Goal: Task Accomplishment & Management: Manage account settings

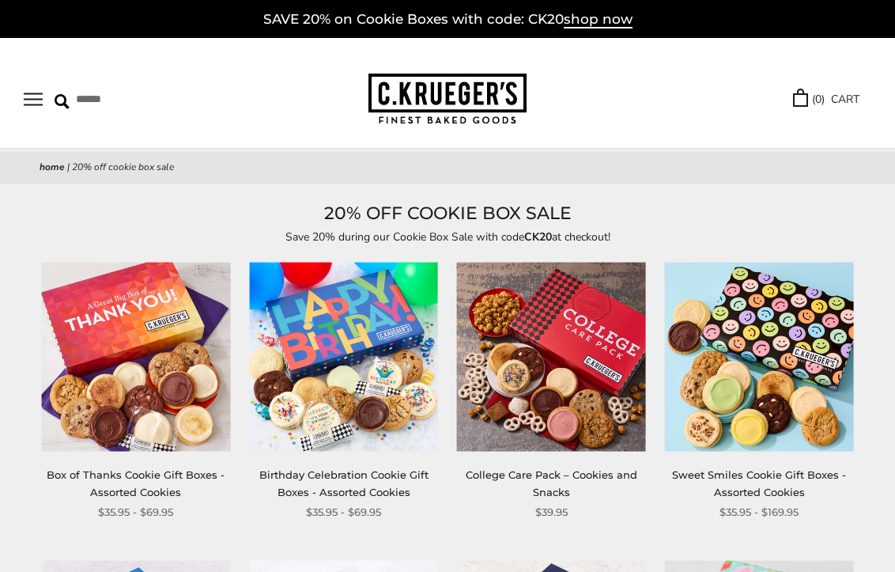
click at [597, 16] on span "shop now" at bounding box center [598, 19] width 69 height 17
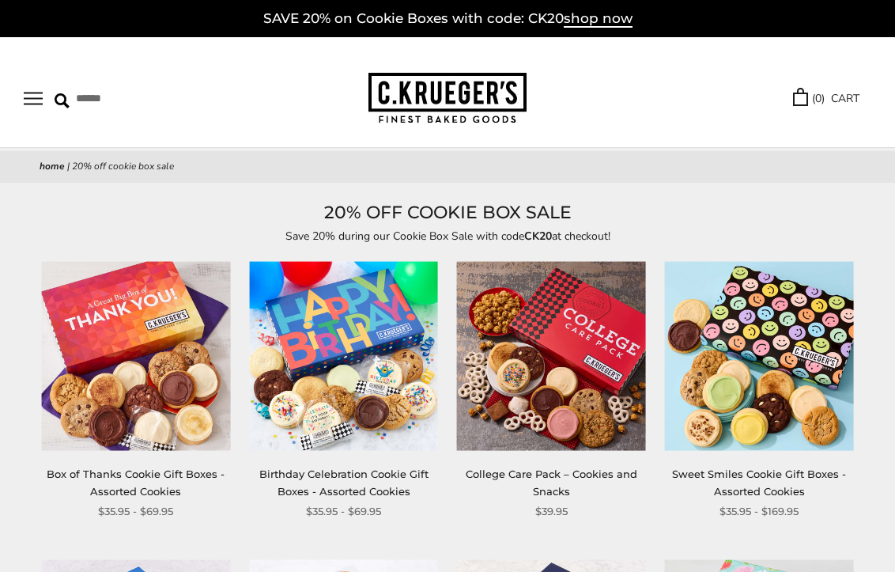
scroll to position [134, 0]
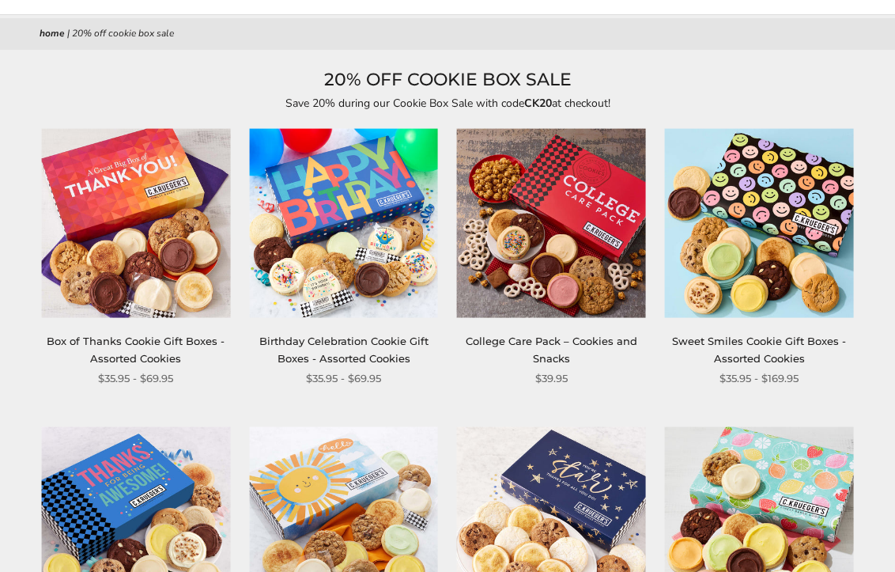
click at [142, 192] on img at bounding box center [135, 222] width 189 height 189
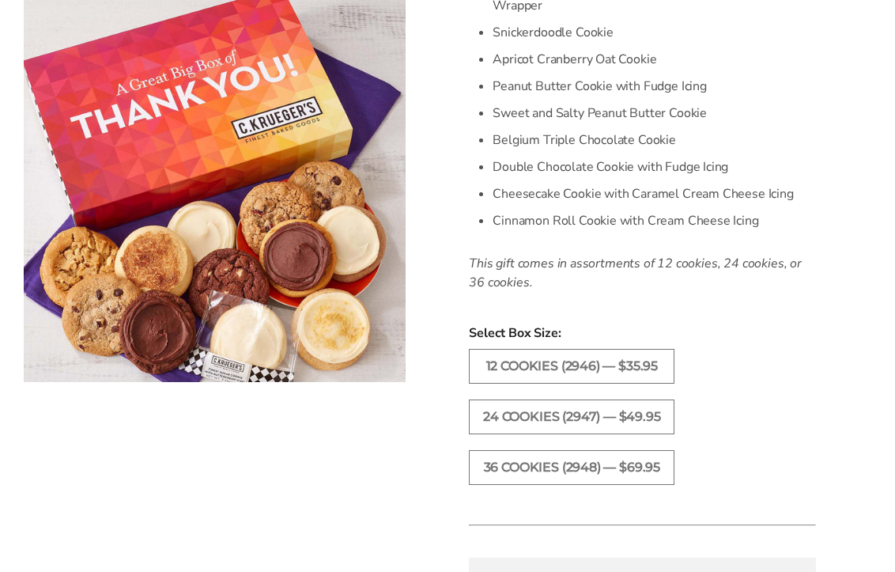
scroll to position [640, 0]
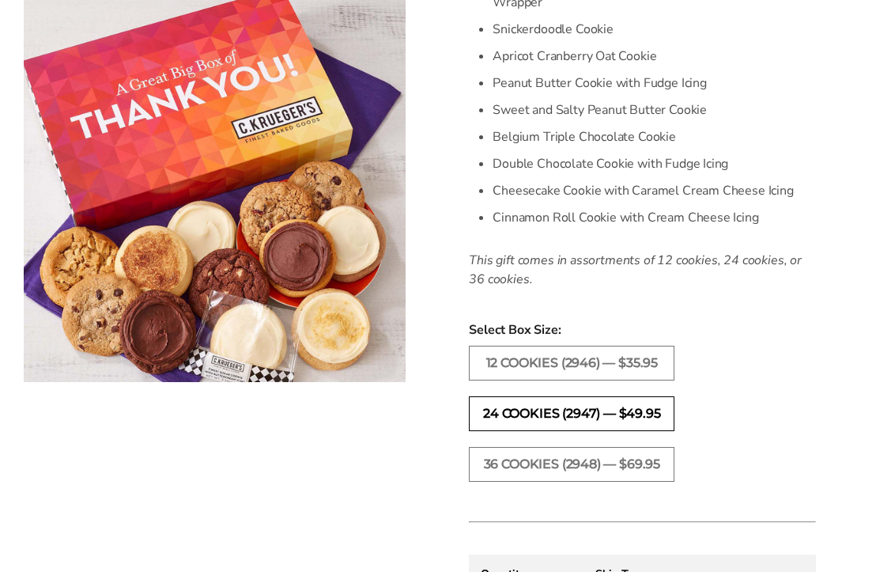
click at [542, 415] on label "24 COOKIES (2947) — $49.95" at bounding box center [572, 413] width 206 height 35
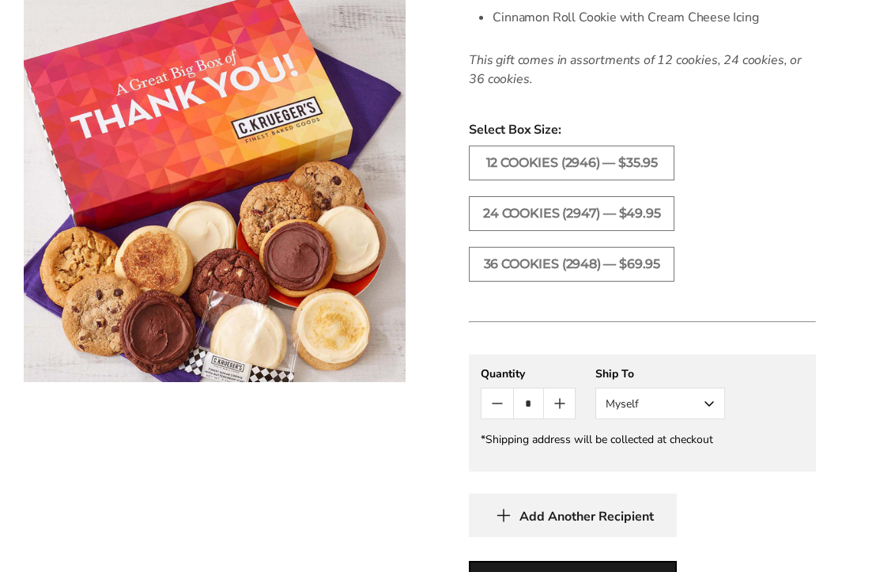
scroll to position [858, 0]
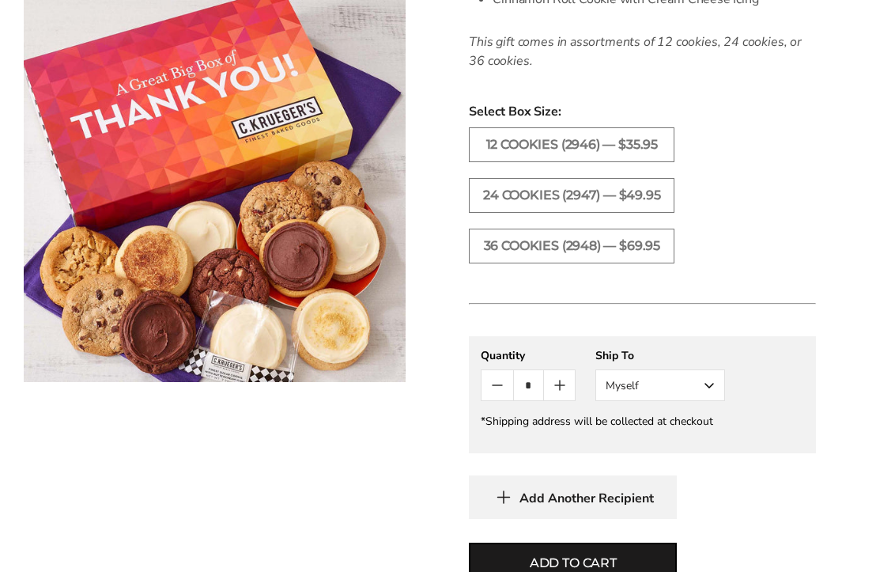
click at [677, 387] on button "Myself" at bounding box center [660, 385] width 130 height 32
click at [673, 439] on button "Other Recipient" at bounding box center [660, 443] width 128 height 28
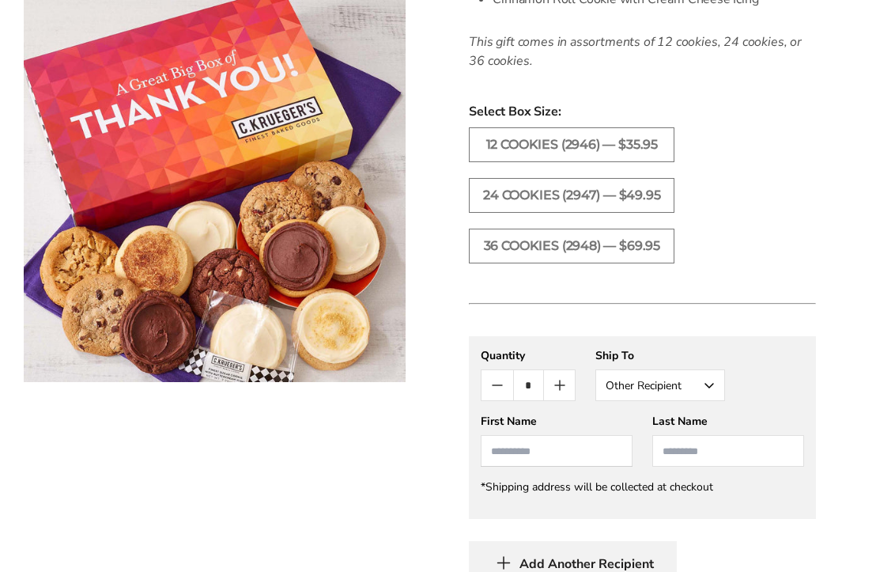
click at [542, 457] on input "First Name" at bounding box center [557, 451] width 152 height 32
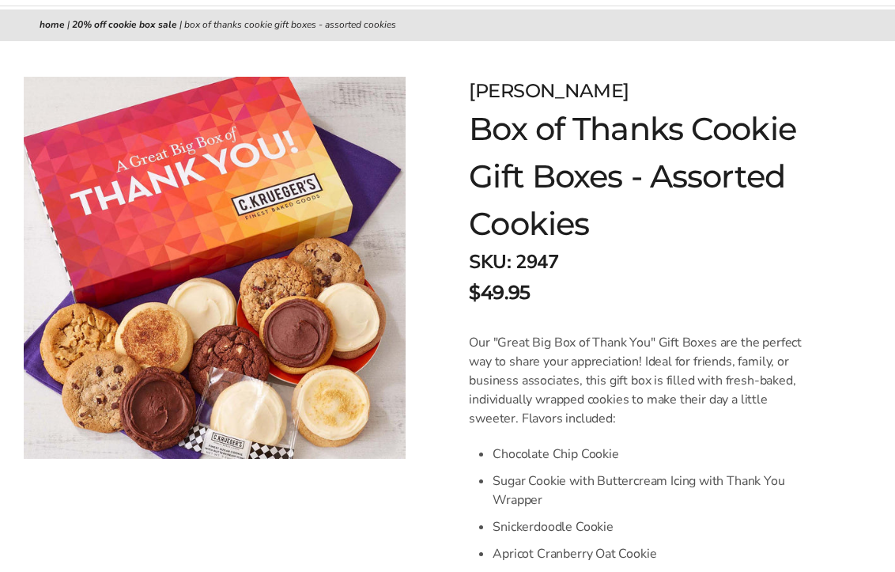
scroll to position [0, 0]
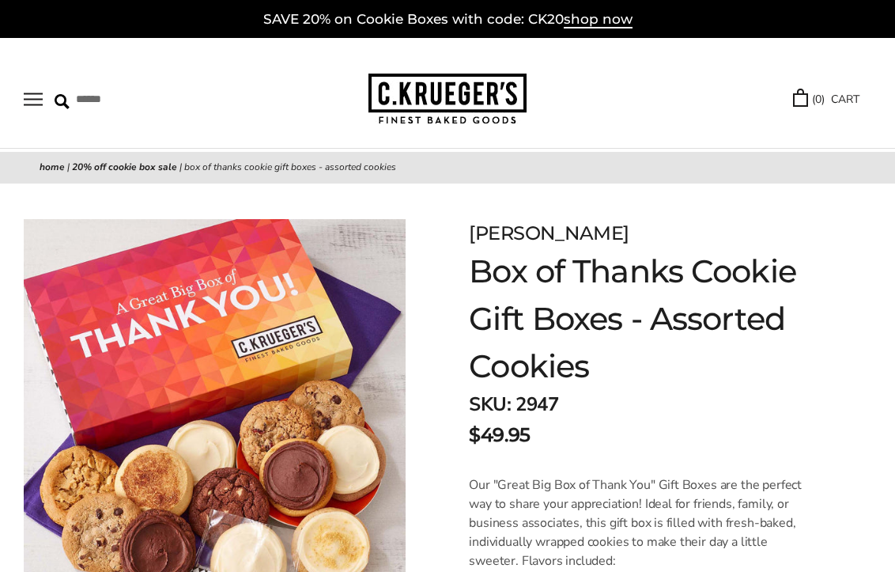
click at [26, 100] on button "Open navigation" at bounding box center [33, 98] width 19 height 13
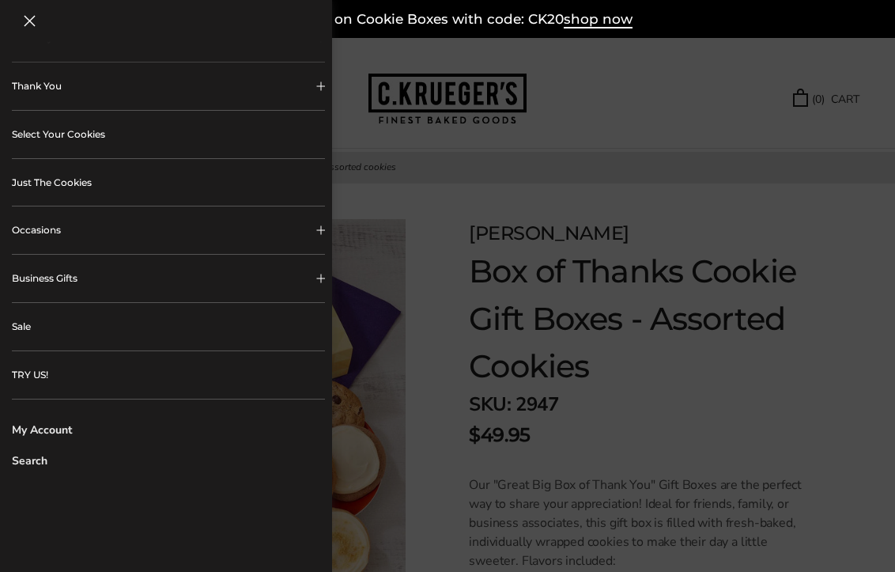
scroll to position [338, 0]
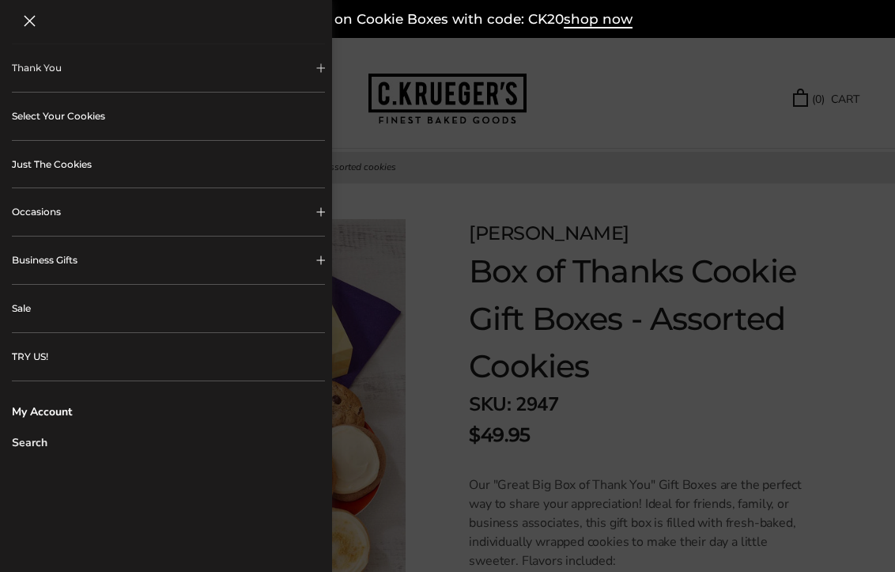
click at [59, 412] on link "My Account" at bounding box center [168, 411] width 313 height 17
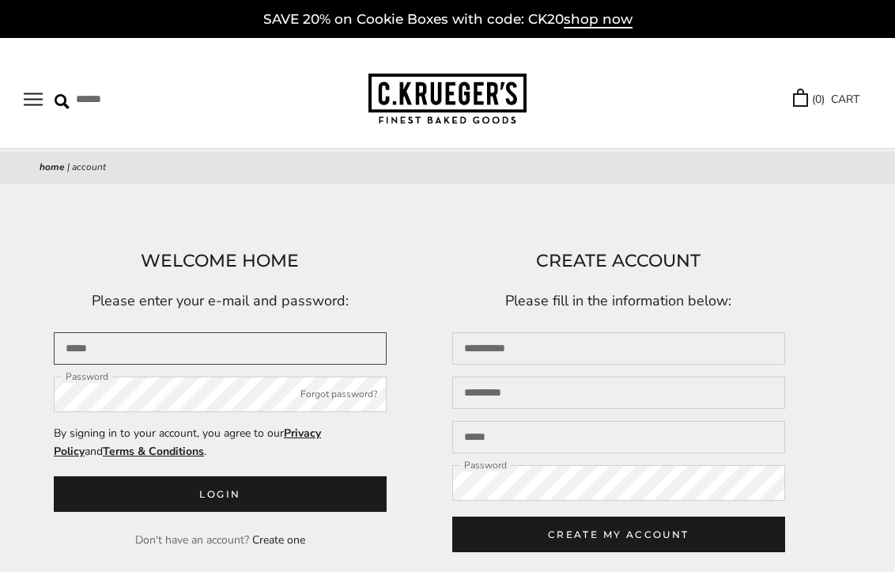
click at [233, 344] on input "Email" at bounding box center [220, 348] width 333 height 32
click at [184, 345] on input "Email" at bounding box center [220, 348] width 333 height 32
type input "**********"
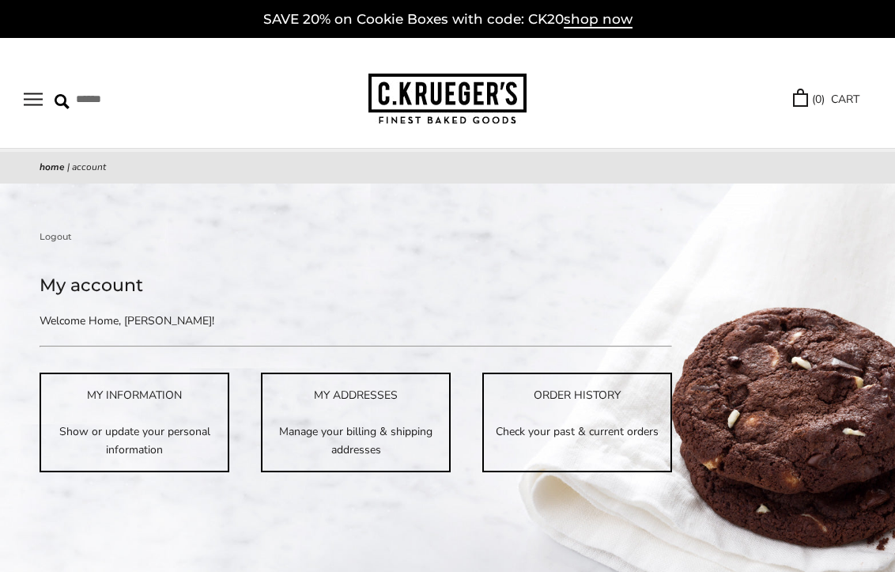
click at [39, 101] on button "Open navigation" at bounding box center [33, 98] width 19 height 13
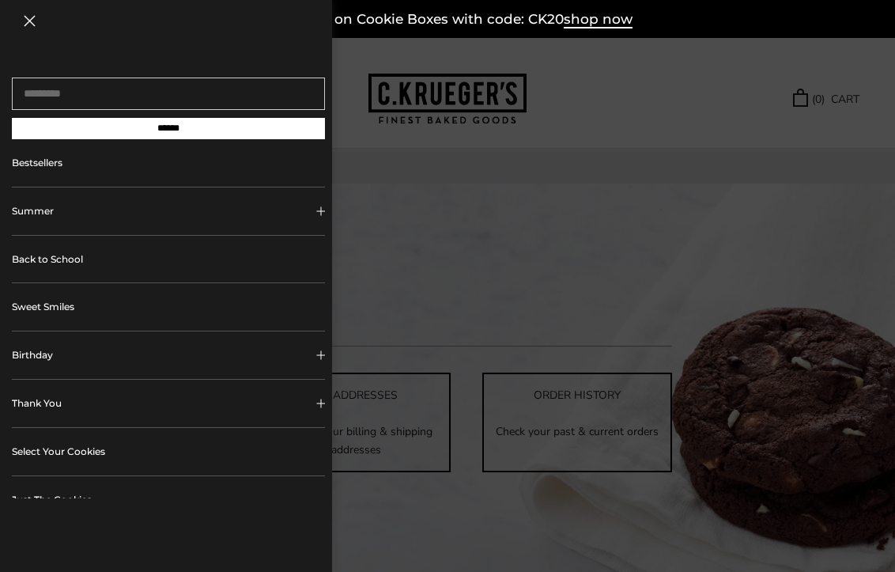
click at [63, 405] on button "Thank You" at bounding box center [168, 402] width 313 height 47
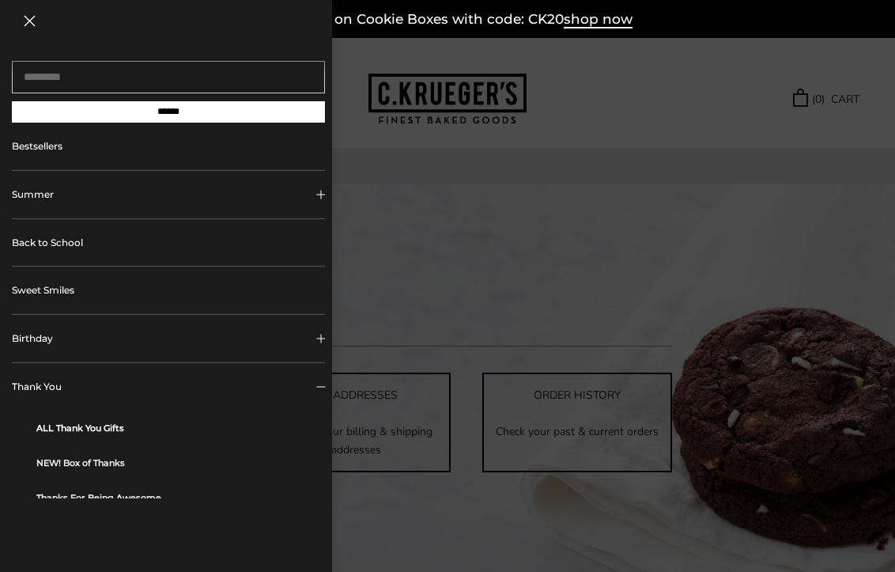
scroll to position [21, 0]
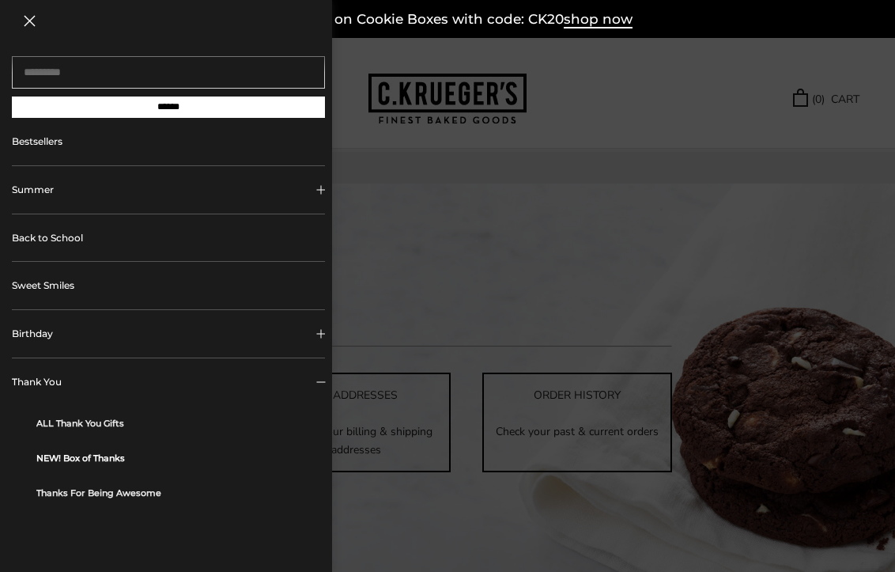
click at [79, 465] on link "NEW! Box of Thanks" at bounding box center [174, 457] width 277 height 35
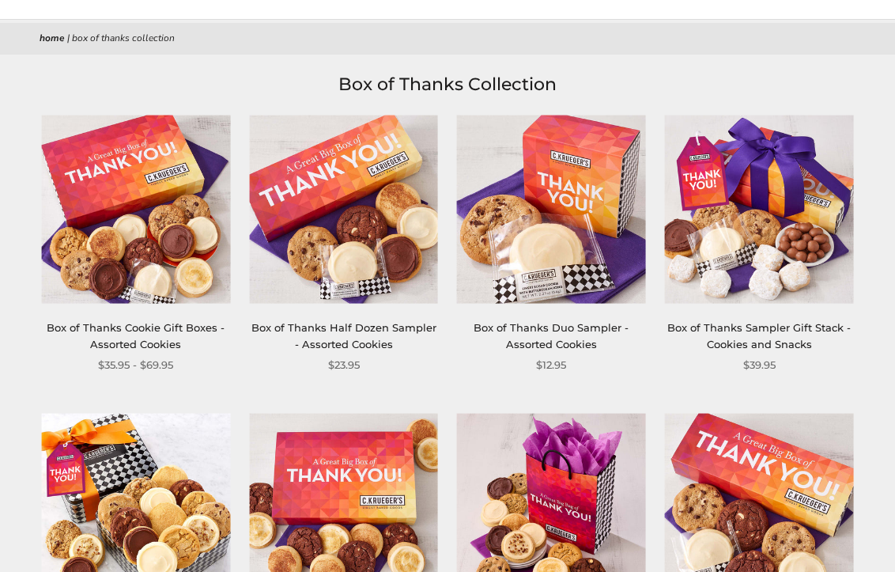
scroll to position [118, 0]
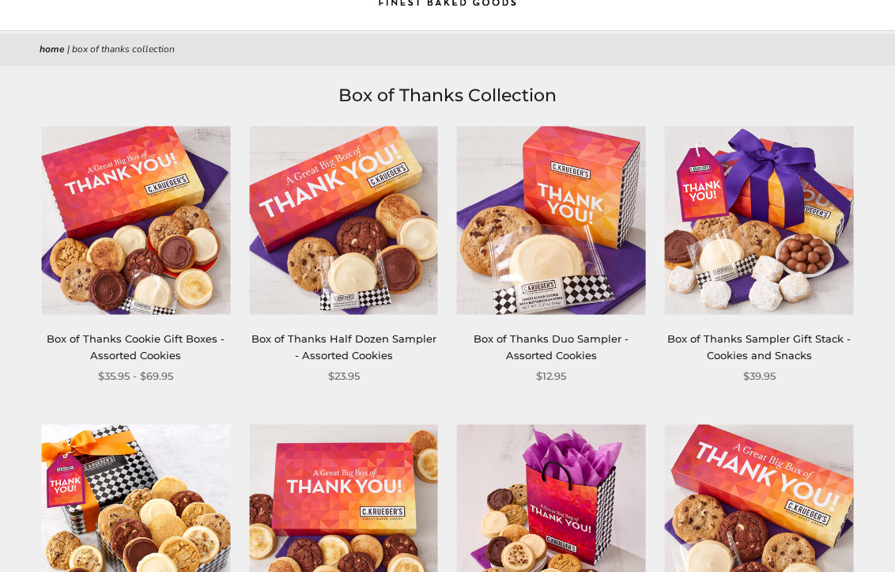
click at [138, 206] on img at bounding box center [135, 220] width 189 height 189
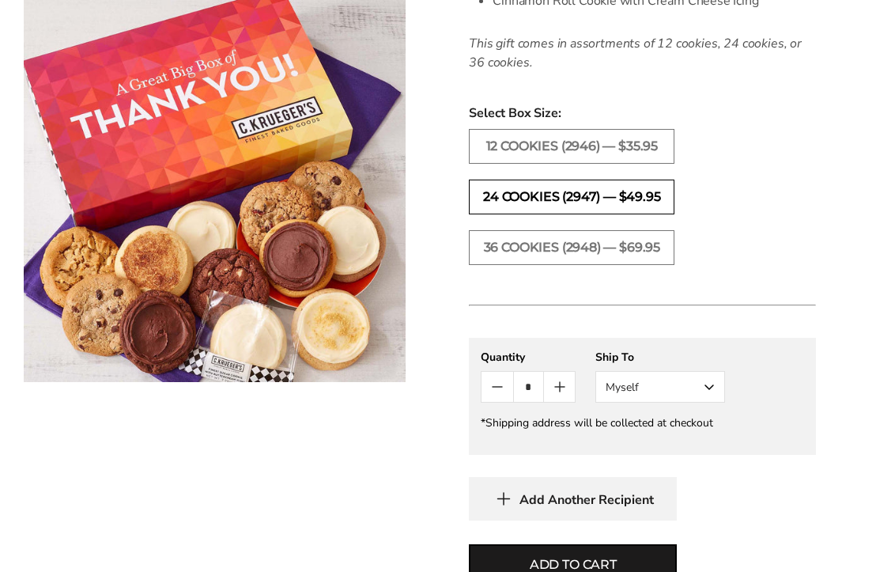
click at [568, 196] on label "24 COOKIES (2947) — $49.95" at bounding box center [572, 196] width 206 height 35
click at [654, 376] on button "Myself" at bounding box center [660, 387] width 130 height 32
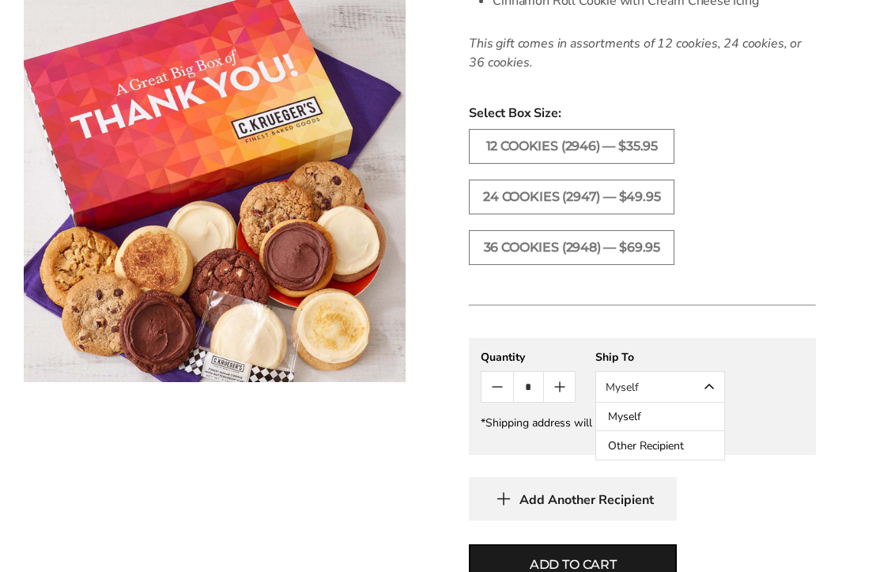
click at [659, 439] on button "Other Recipient" at bounding box center [660, 445] width 128 height 28
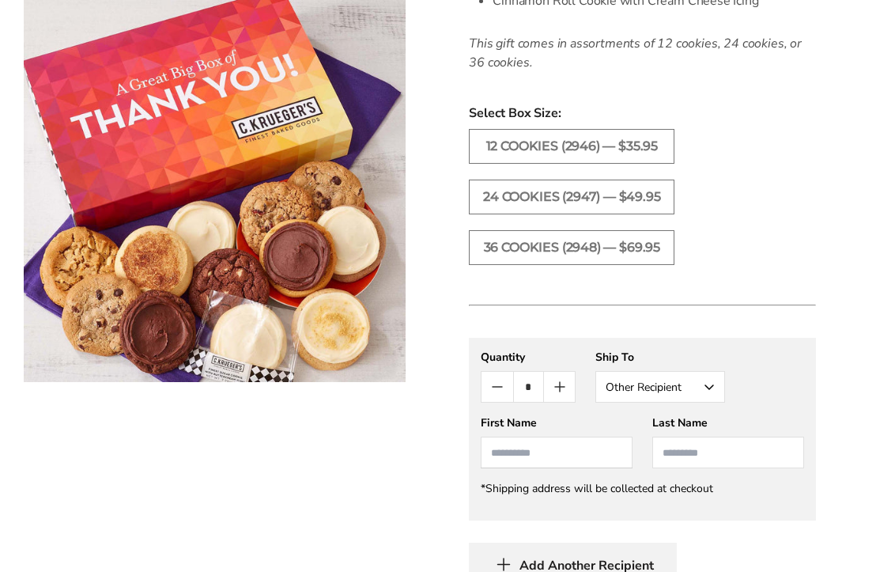
click at [573, 459] on input "First Name" at bounding box center [557, 452] width 152 height 32
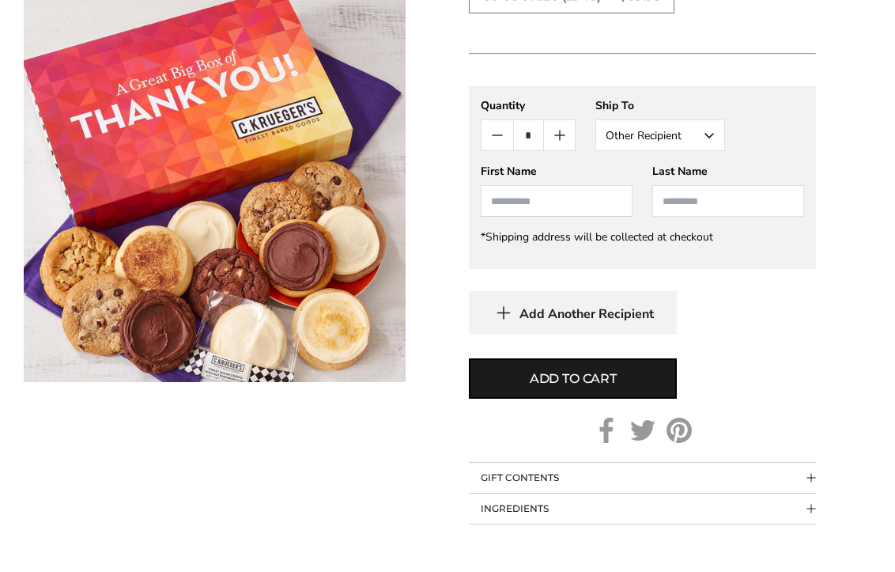
scroll to position [1111, 0]
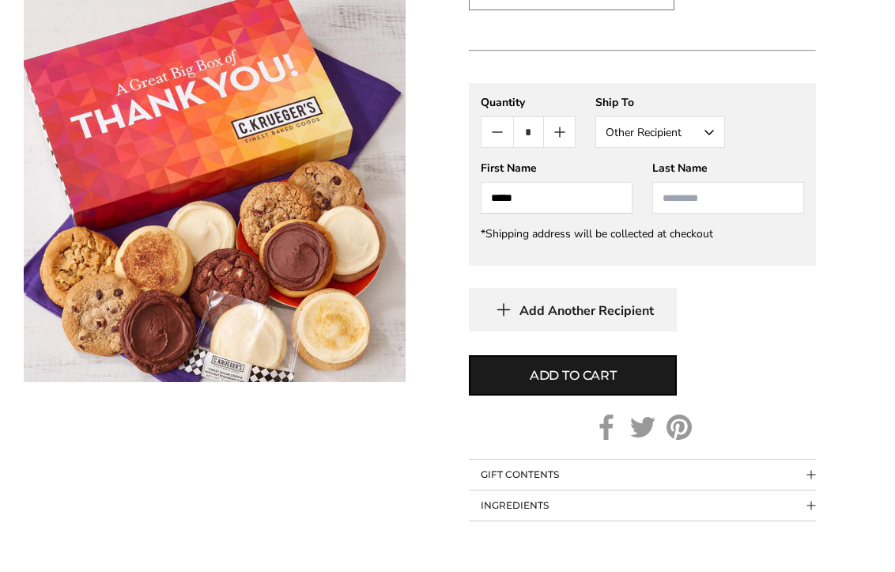
type input "****"
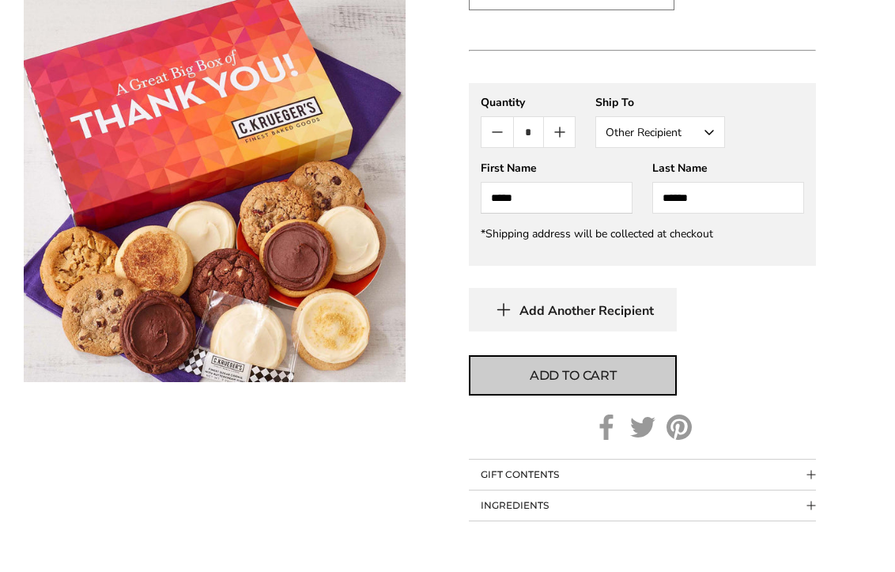
type input "******"
click at [571, 375] on span "Add to cart" at bounding box center [573, 375] width 87 height 19
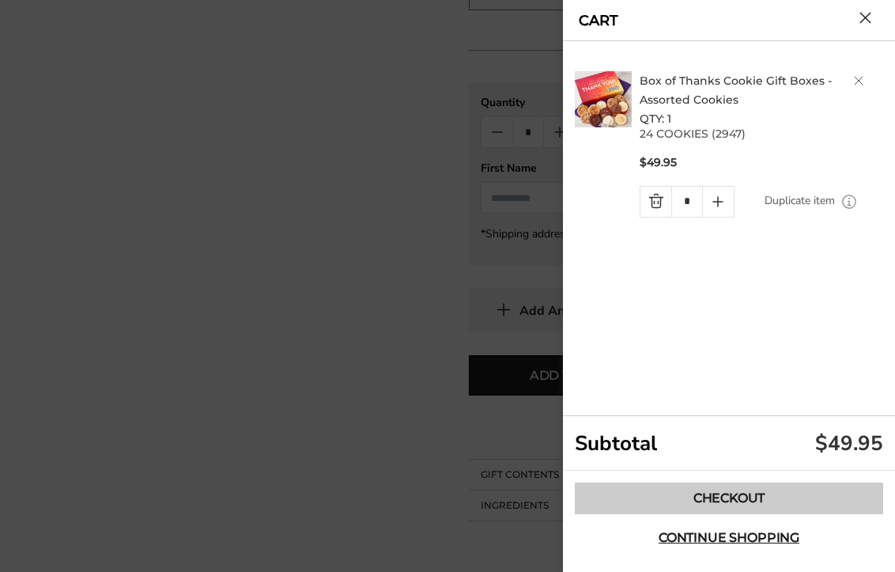
click at [705, 496] on link "Checkout" at bounding box center [729, 498] width 308 height 32
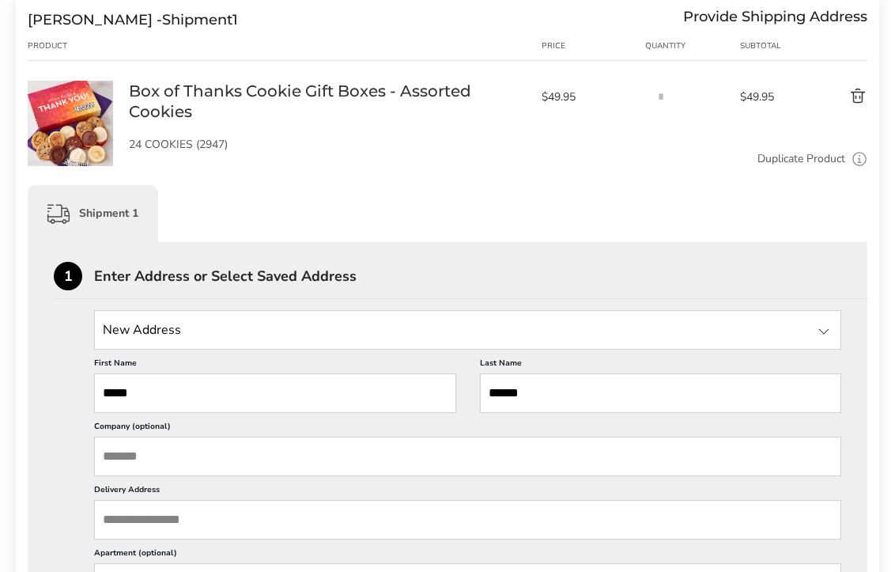
scroll to position [307, 0]
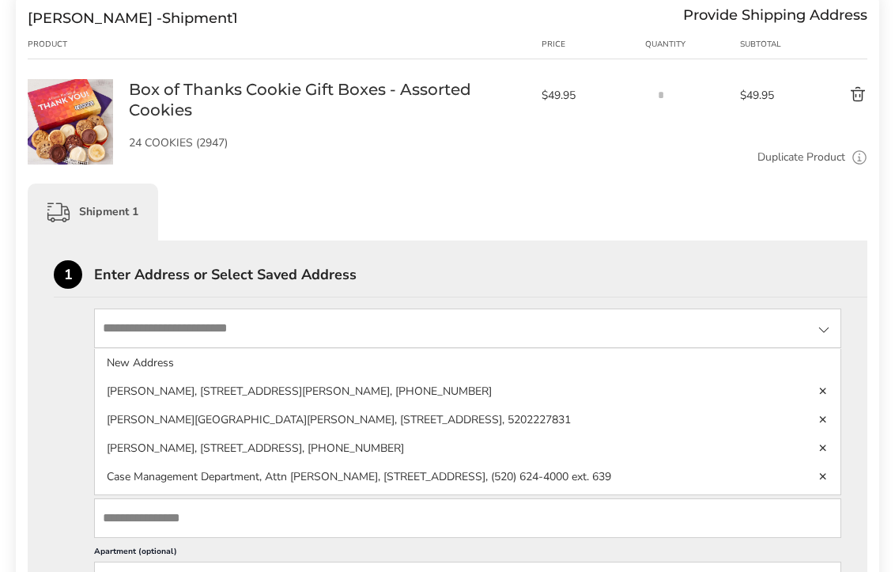
click at [249, 324] on input "State" at bounding box center [467, 328] width 747 height 40
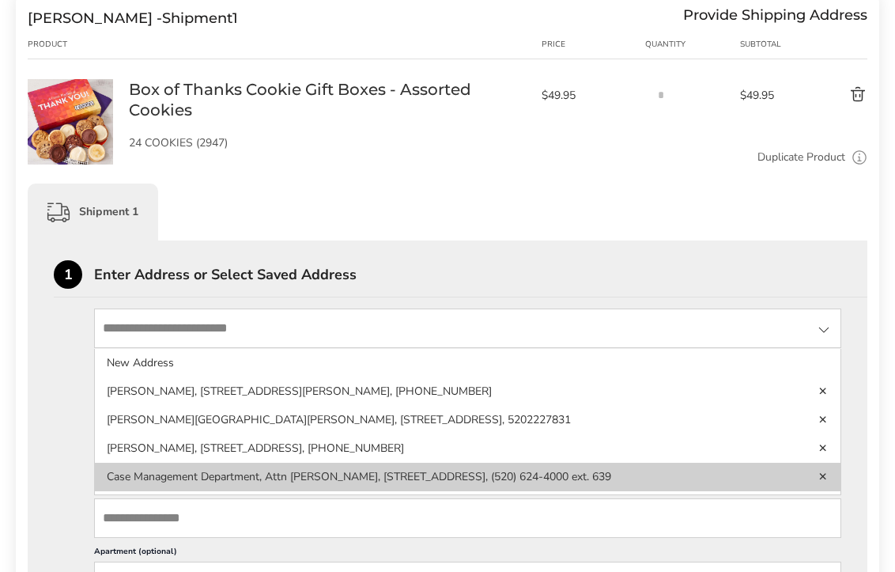
click at [406, 473] on li "Case Management Department, Attn [PERSON_NAME], [STREET_ADDRESS], (520) 624-400…" at bounding box center [467, 476] width 745 height 28
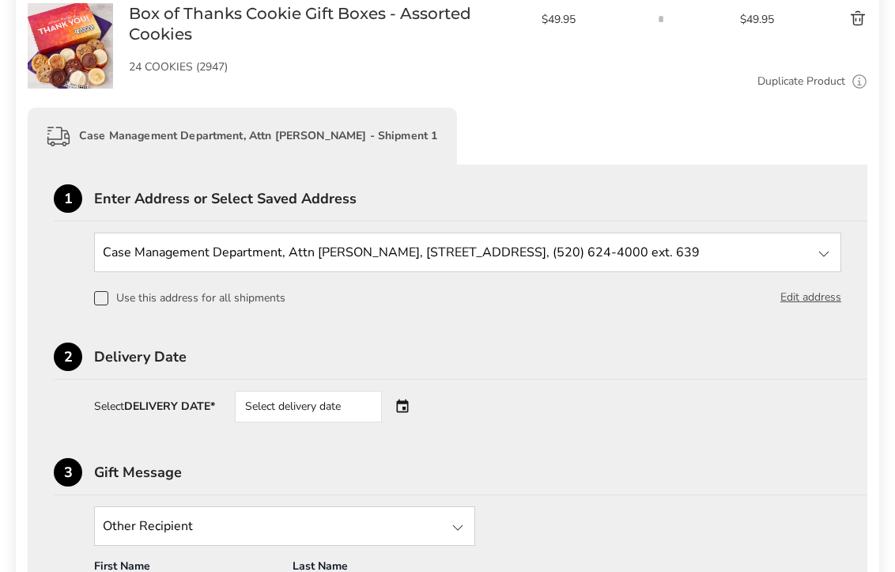
scroll to position [386, 0]
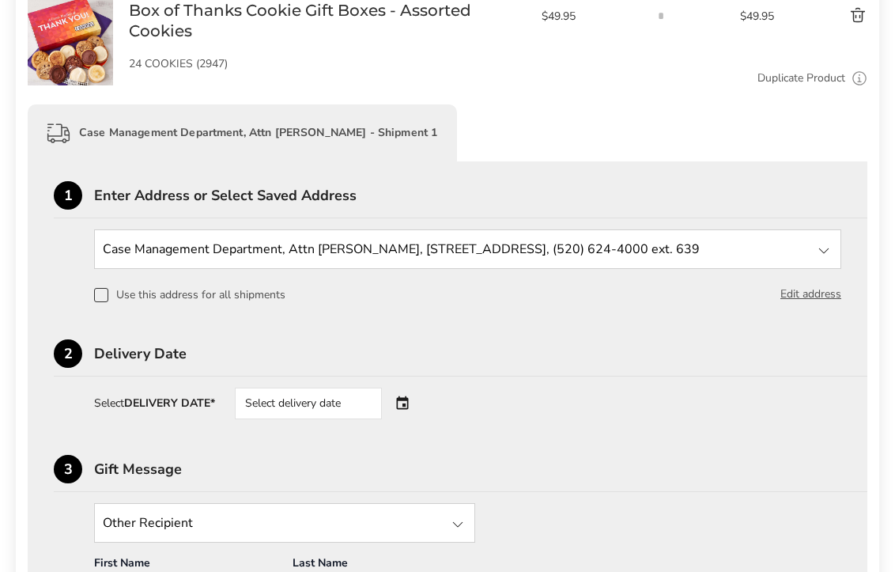
click at [409, 405] on div "Select delivery date" at bounding box center [330, 403] width 191 height 32
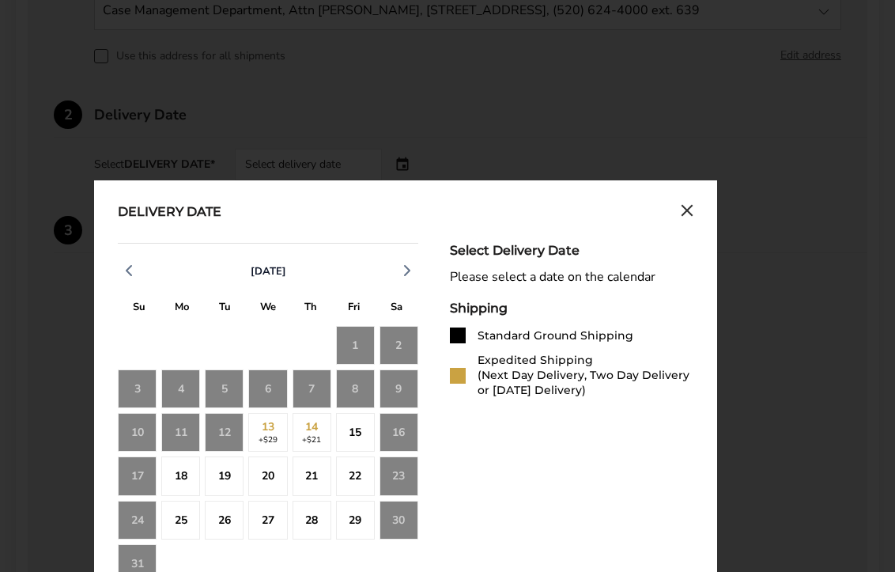
scroll to position [626, 0]
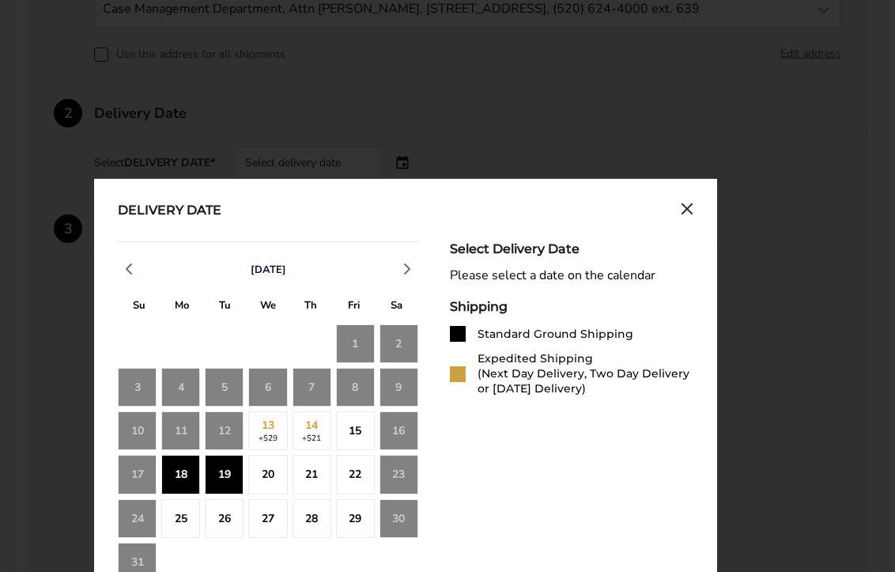
click at [357, 428] on div "15" at bounding box center [355, 430] width 39 height 39
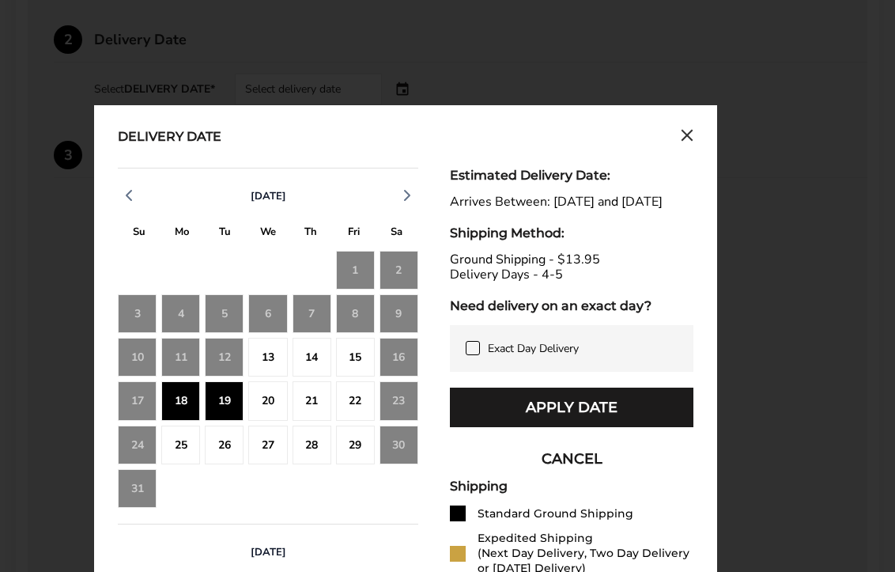
scroll to position [722, 0]
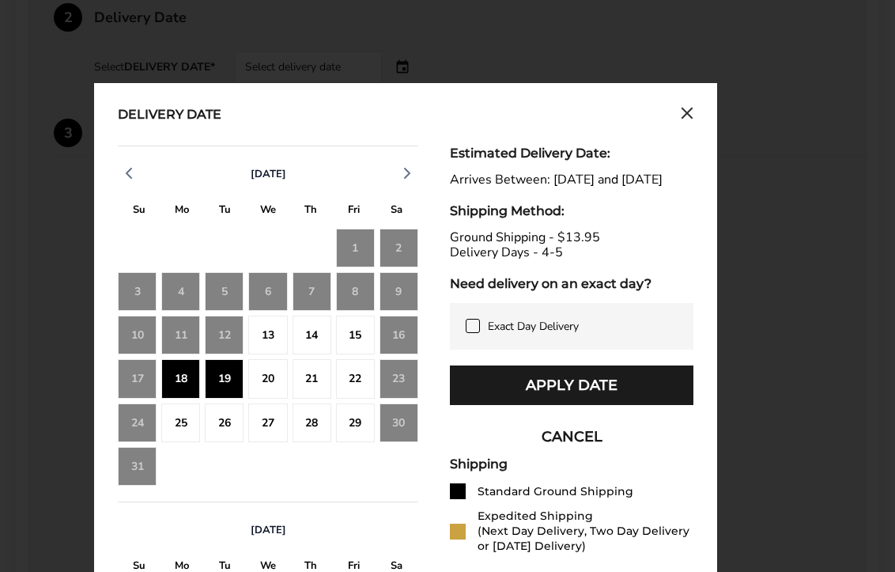
click at [352, 337] on div "15" at bounding box center [355, 334] width 39 height 39
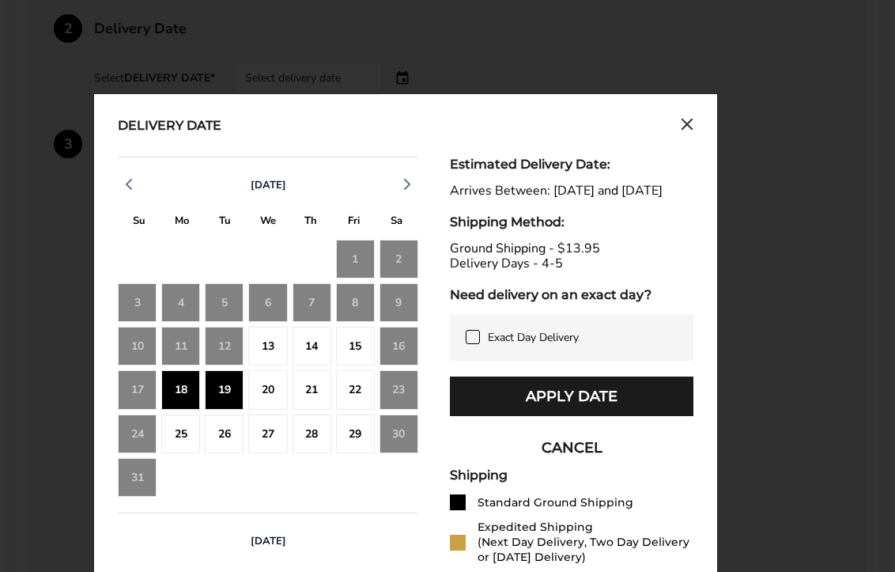
scroll to position [705, 0]
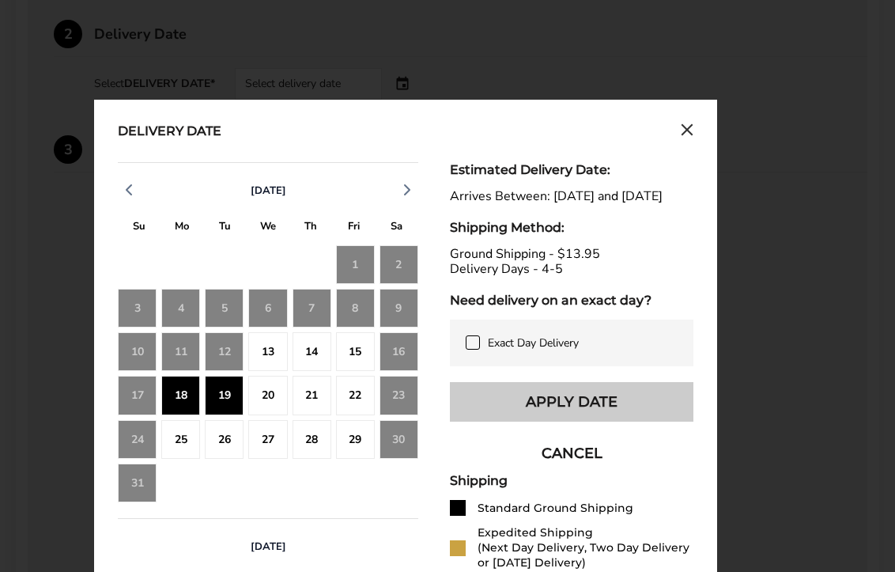
click at [614, 416] on button "Apply Date" at bounding box center [571, 402] width 243 height 40
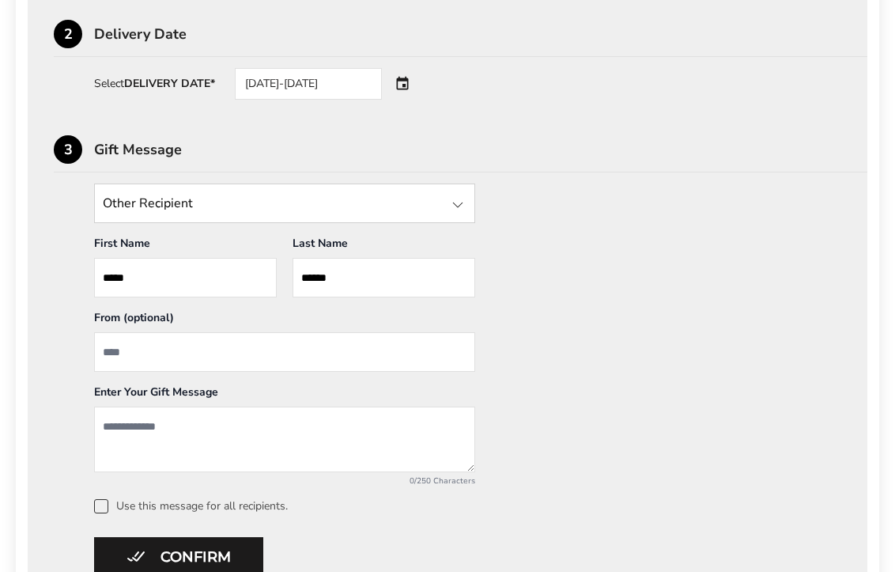
scroll to position [687, 0]
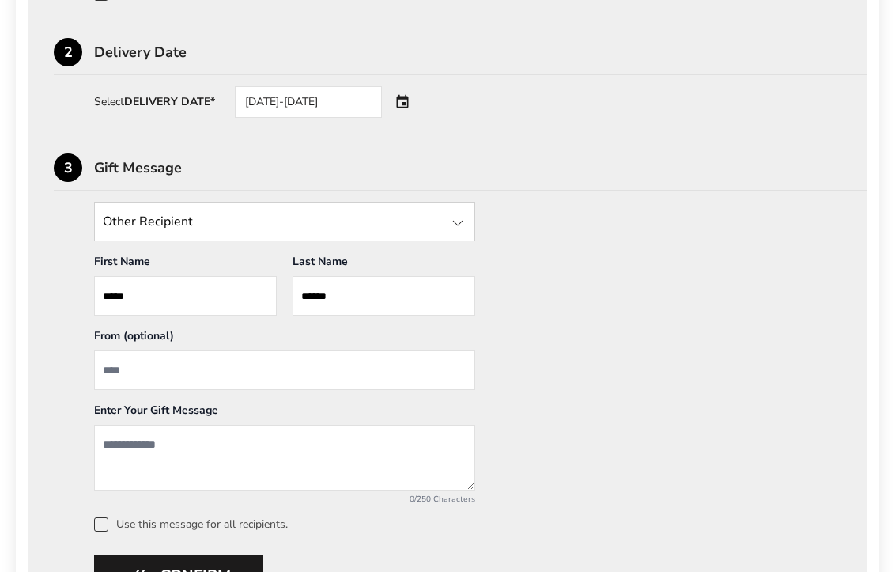
click at [161, 377] on input "From" at bounding box center [284, 370] width 381 height 40
type input "**********"
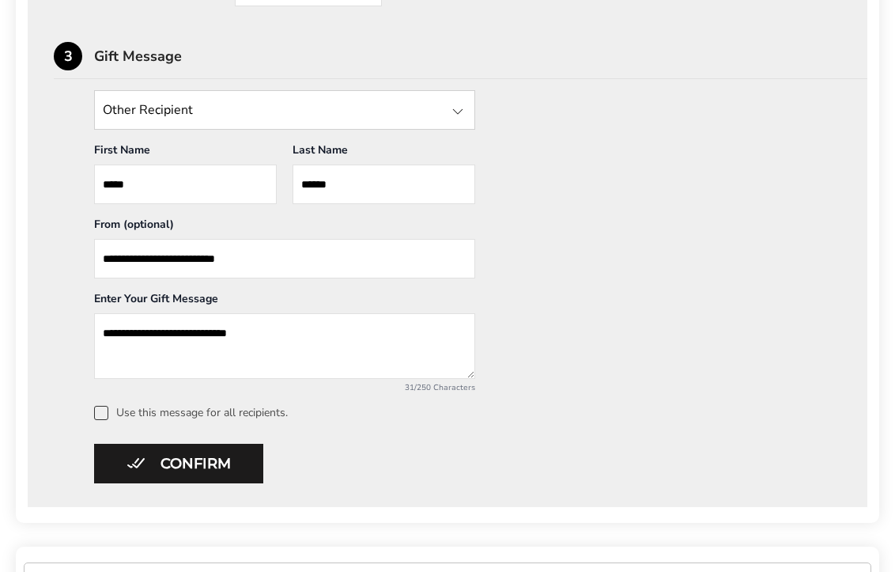
scroll to position [857, 0]
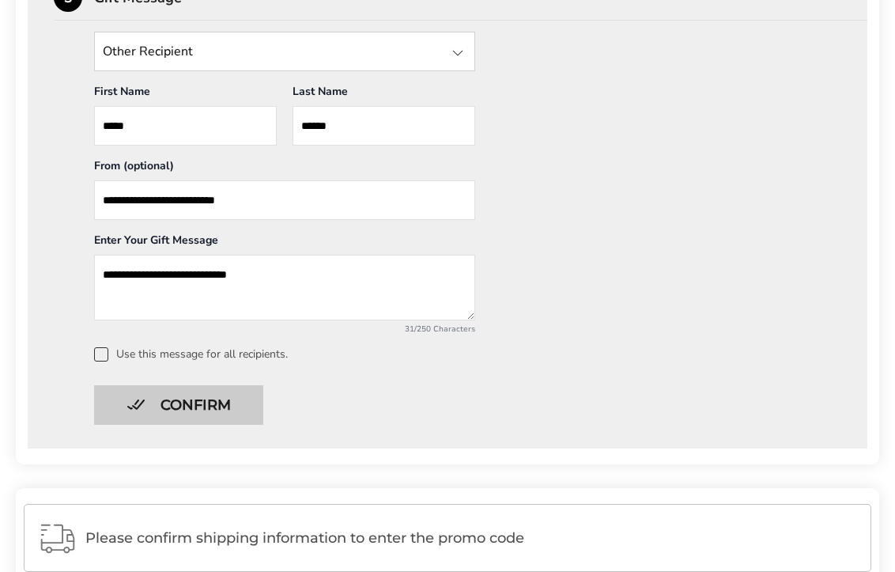
type textarea "**********"
click at [182, 406] on button "Confirm" at bounding box center [178, 405] width 169 height 40
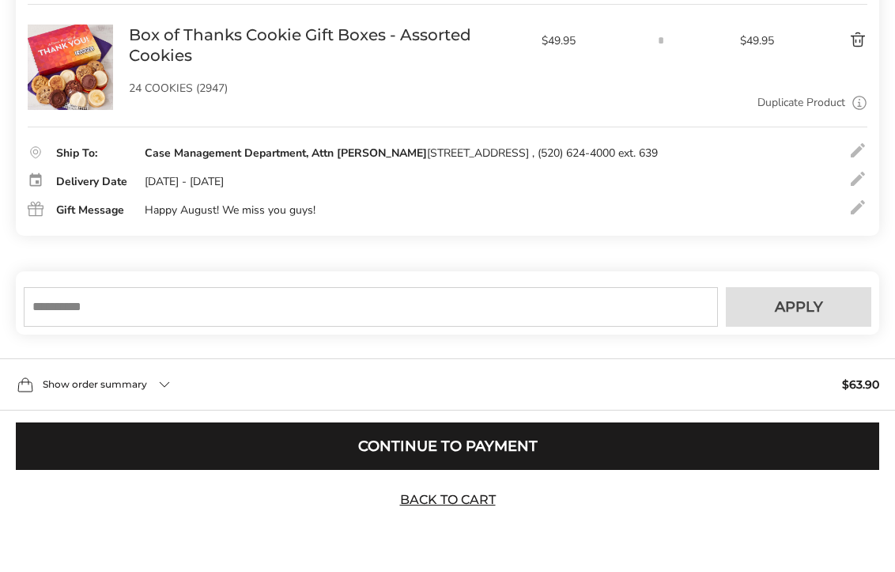
scroll to position [361, 0]
click at [187, 311] on input "text" at bounding box center [371, 307] width 694 height 40
type input "****"
click at [802, 300] on span "Apply" at bounding box center [799, 307] width 48 height 14
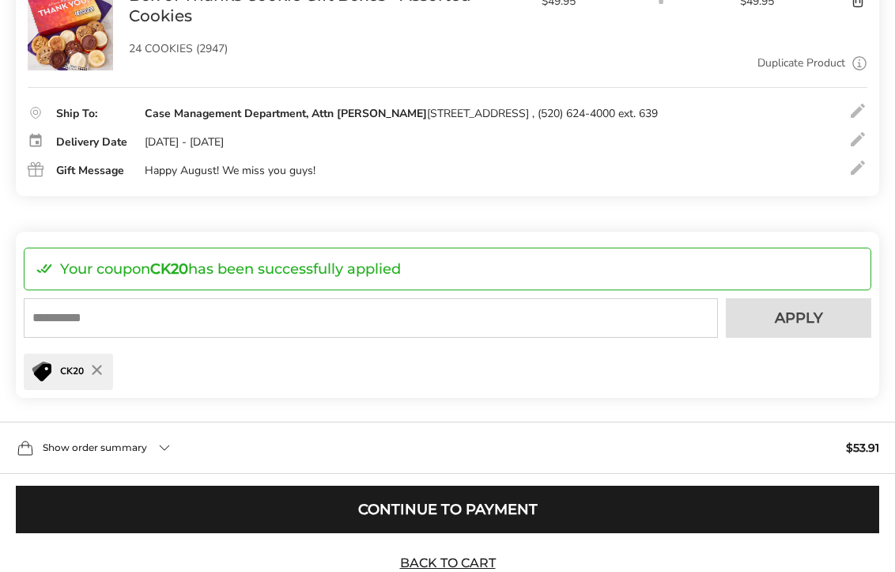
scroll to position [402, 0]
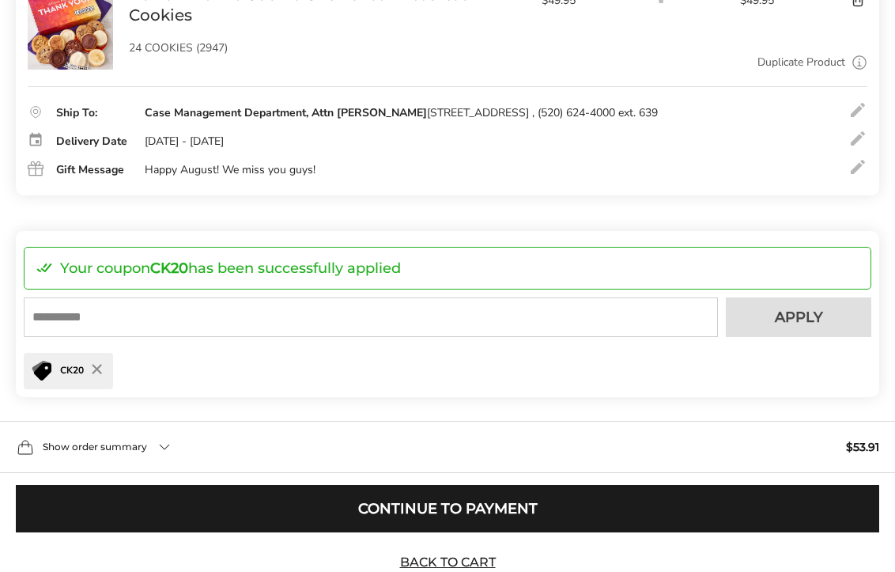
click at [857, 176] on div at bounding box center [857, 166] width 19 height 19
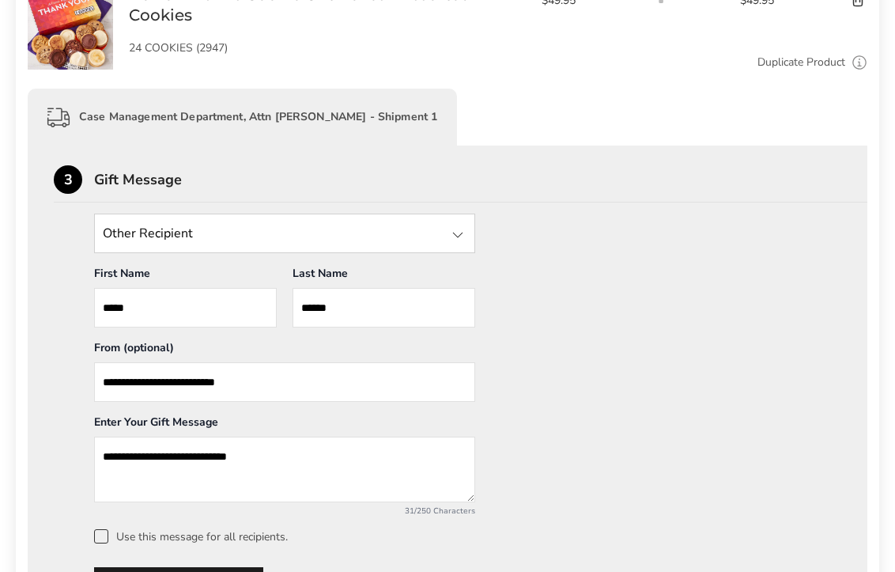
click at [311, 462] on textarea "**********" at bounding box center [284, 469] width 381 height 66
type textarea "**********"
click at [680, 406] on div "**********" at bounding box center [447, 378] width 787 height 330
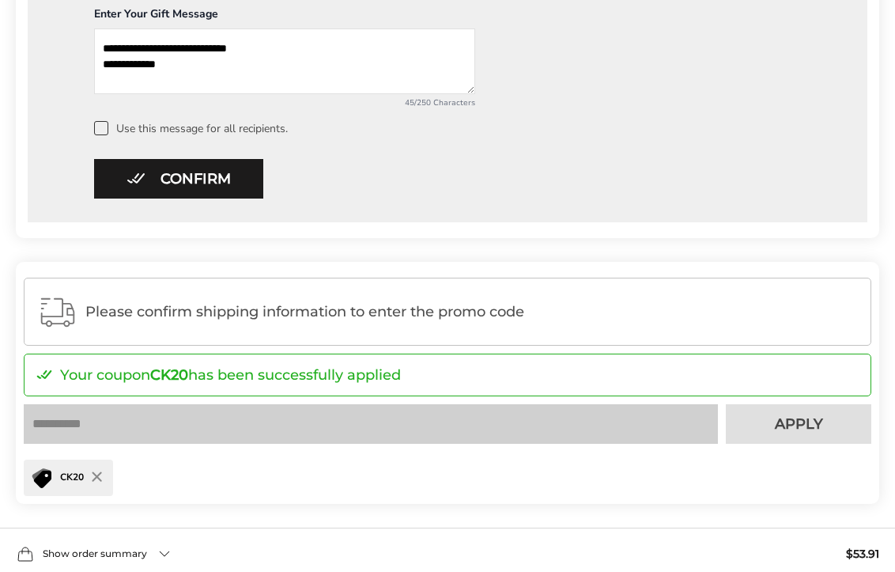
scroll to position [979, 0]
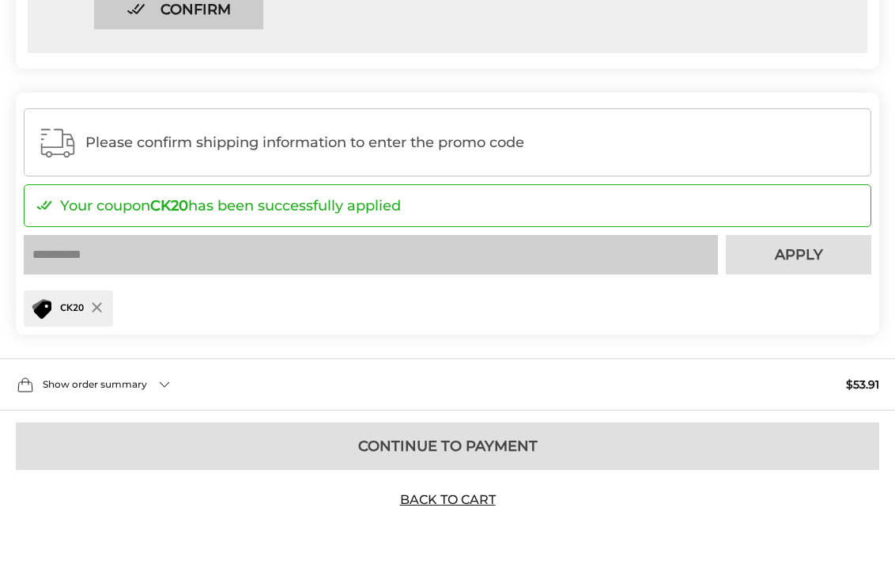
click at [203, 16] on button "Confirm" at bounding box center [178, 10] width 169 height 40
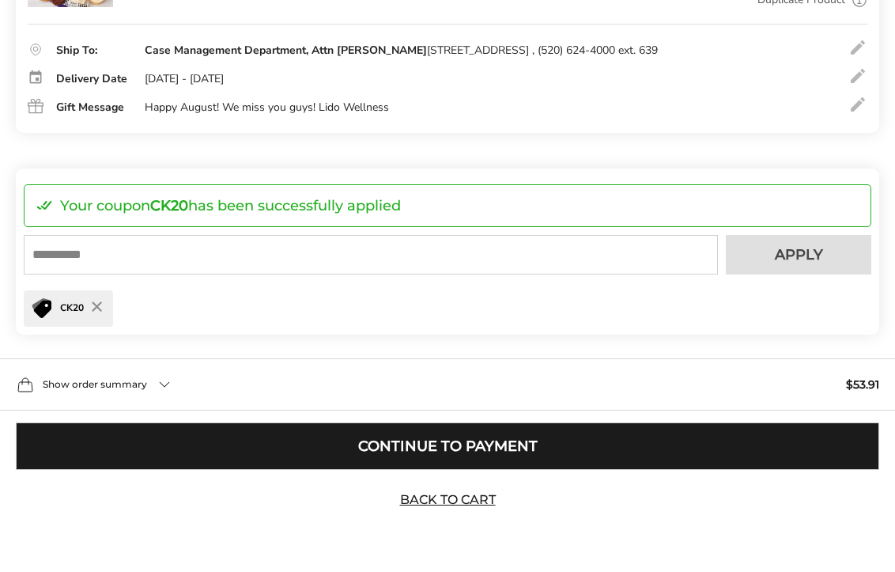
click at [380, 454] on button "Continue to Payment" at bounding box center [447, 445] width 863 height 47
